Goal: Transaction & Acquisition: Purchase product/service

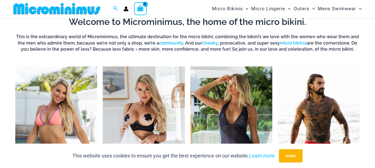
scroll to position [245, 0]
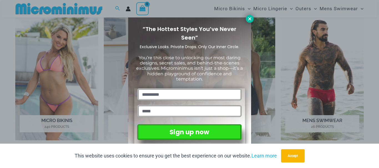
click at [251, 18] on icon at bounding box center [249, 18] width 5 height 5
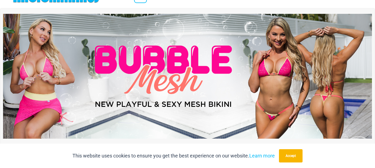
scroll to position [0, 0]
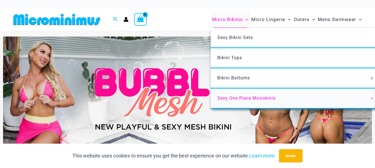
click at [261, 97] on span "Sexy One Piece Monokinis" at bounding box center [246, 98] width 58 height 5
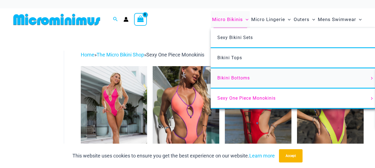
click at [240, 77] on span "Bikini Bottoms" at bounding box center [233, 77] width 32 height 5
